Goal: Task Accomplishment & Management: Manage account settings

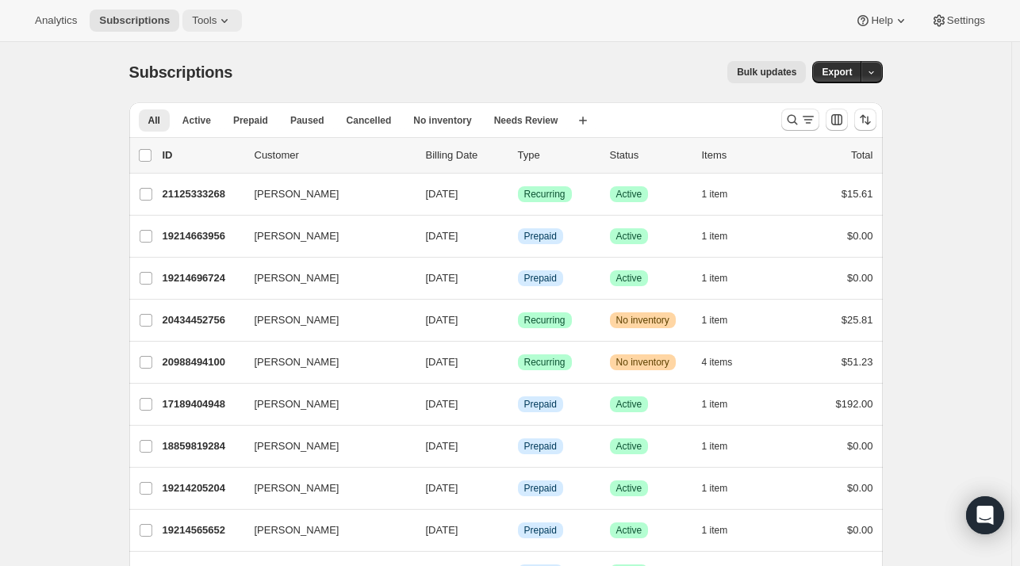
click at [201, 23] on span "Tools" at bounding box center [204, 20] width 25 height 13
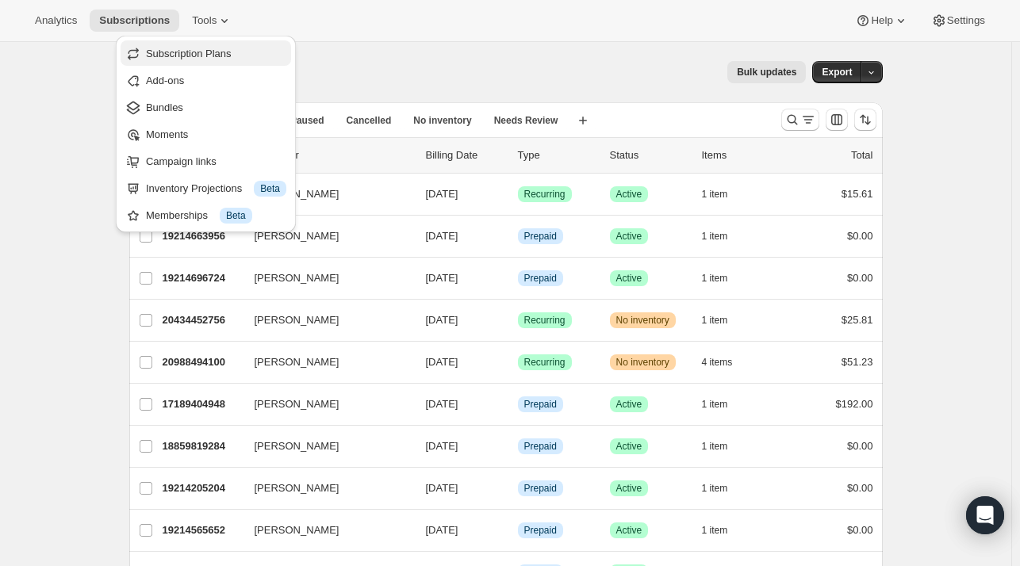
click at [224, 53] on span "Subscription Plans" at bounding box center [189, 54] width 86 height 12
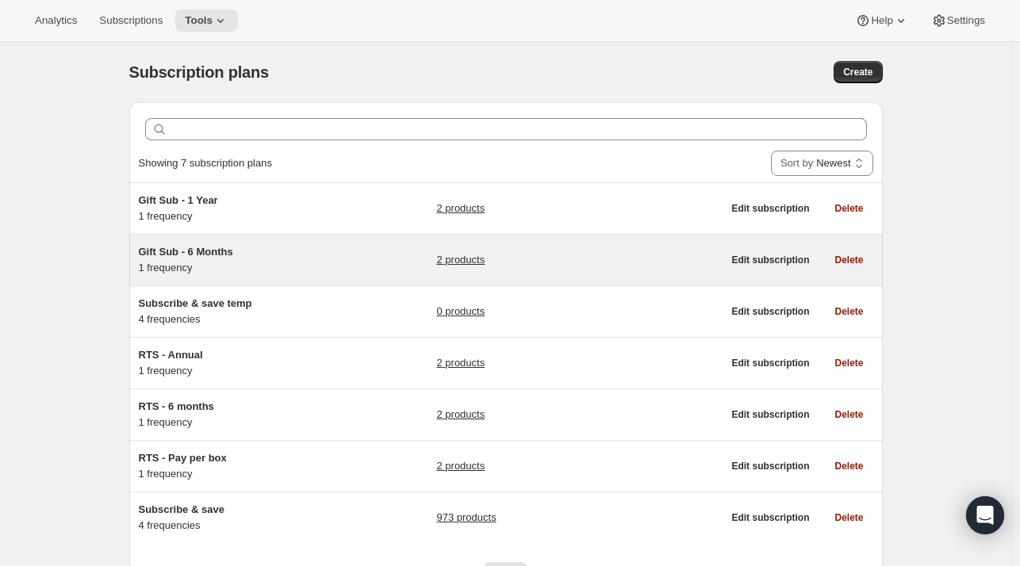
scroll to position [83, 0]
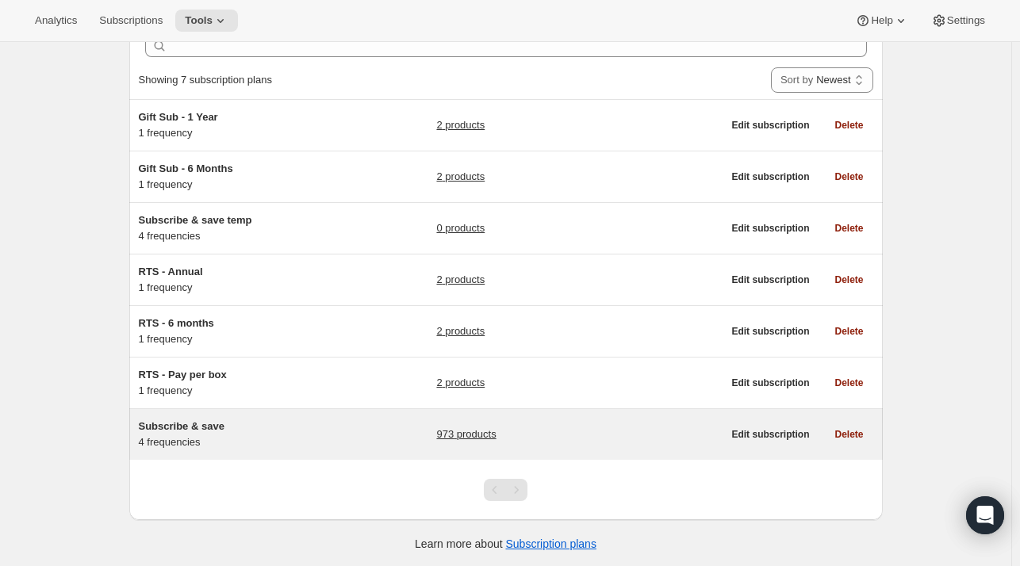
click at [489, 430] on link "973 products" at bounding box center [465, 435] width 59 height 16
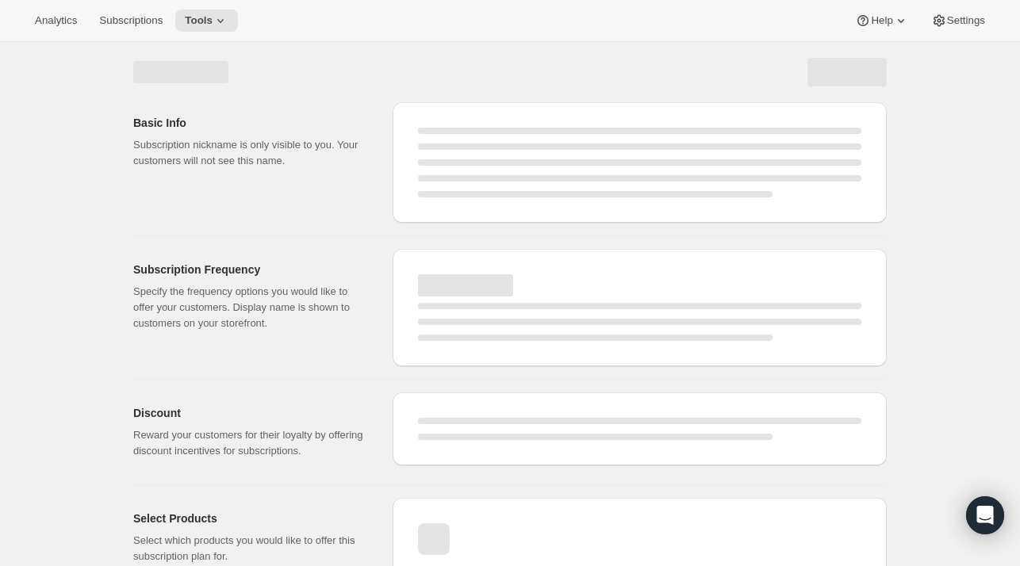
select select "WEEK"
select select "MONTH"
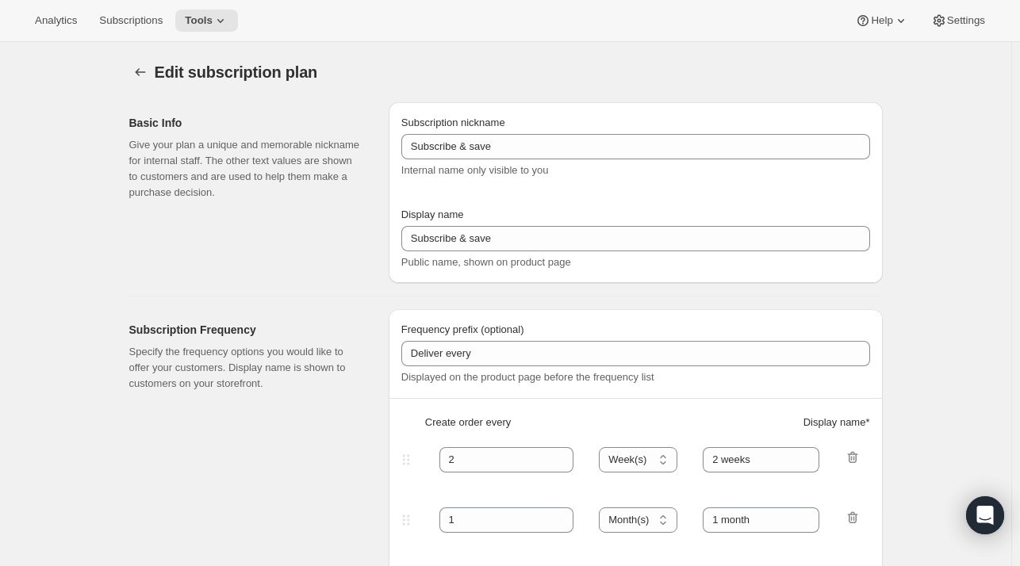
type input "Make it a routine"
type input "Deliver every:"
type input "1"
type input "1 week"
type input "2"
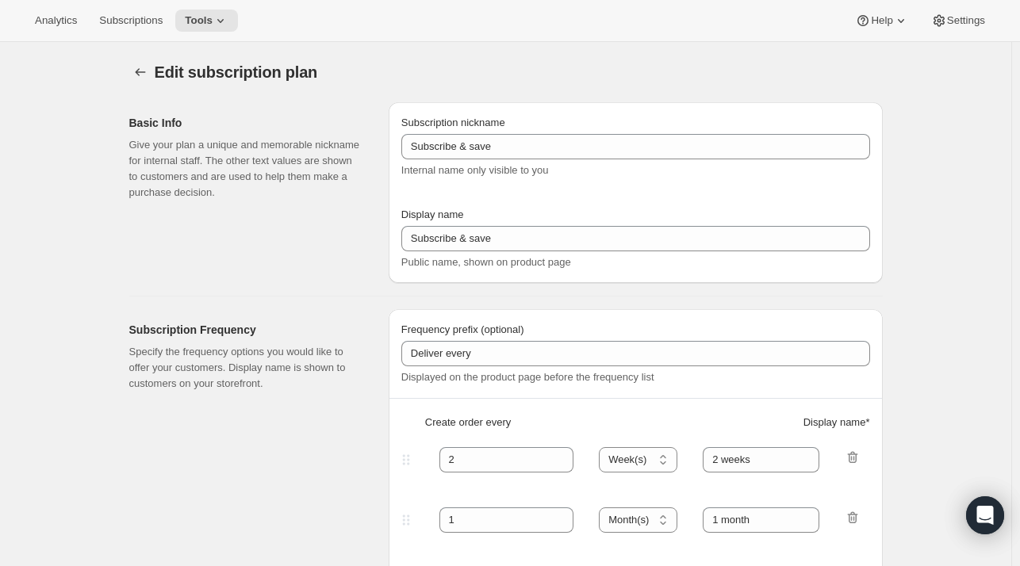
select select "WEEK"
type input "2 weeks"
type input "Put your fuel on autoship and save 20% on your first order and 5% on all future…"
select select "MONTH"
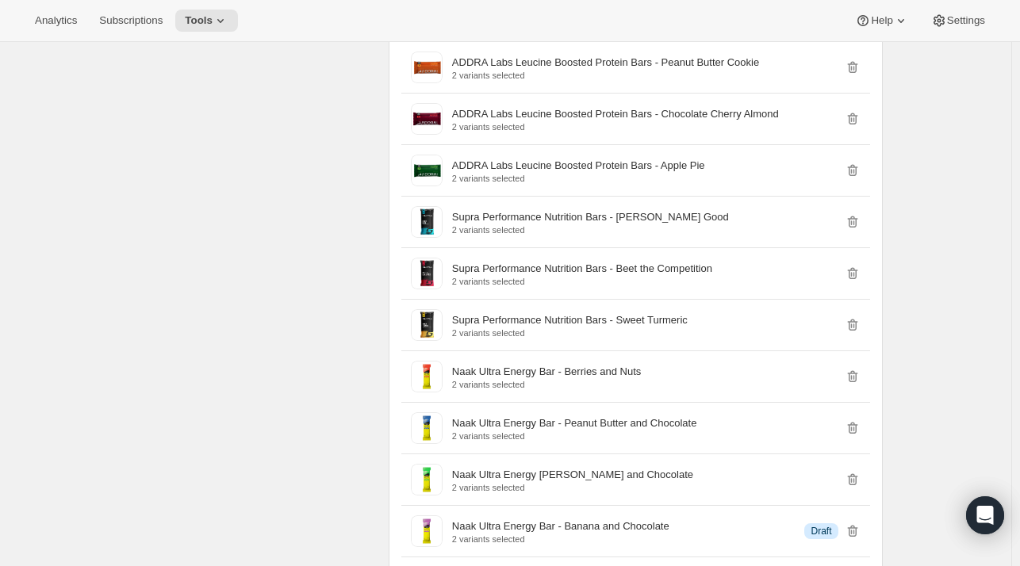
scroll to position [19826, 0]
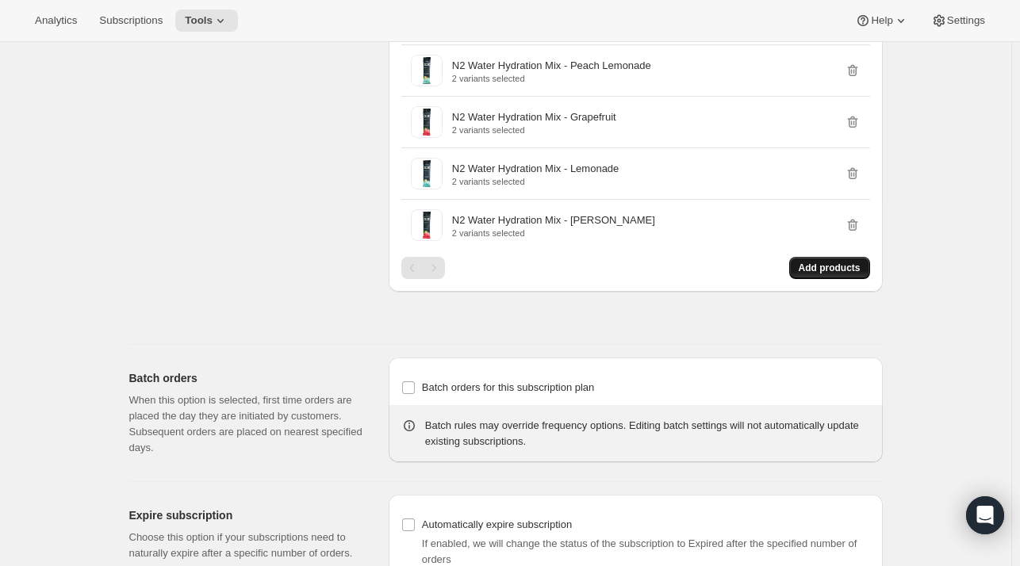
click at [847, 257] on button "Add products" at bounding box center [829, 268] width 81 height 22
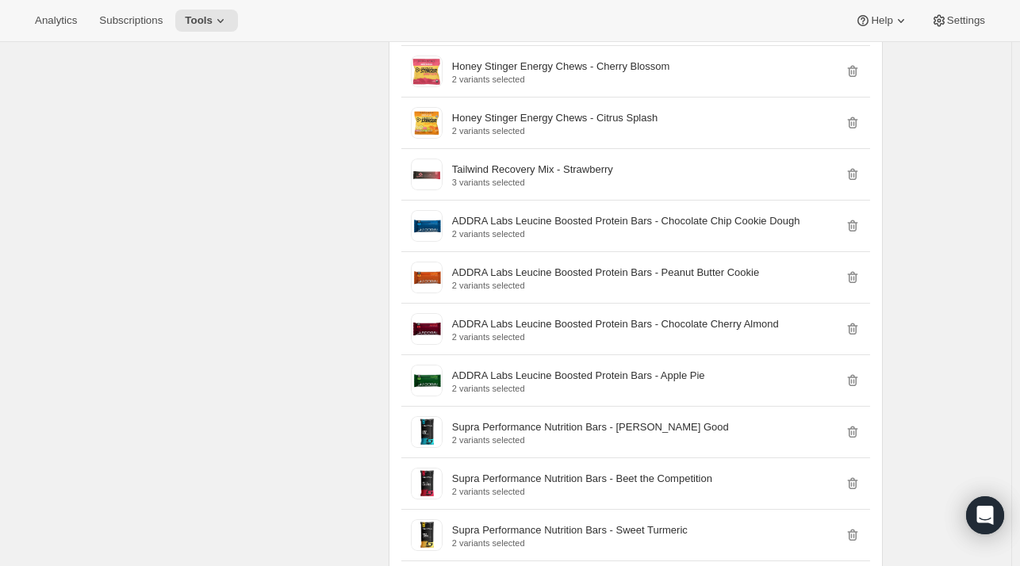
scroll to position [18793, 0]
